Goal: Task Accomplishment & Management: Manage account settings

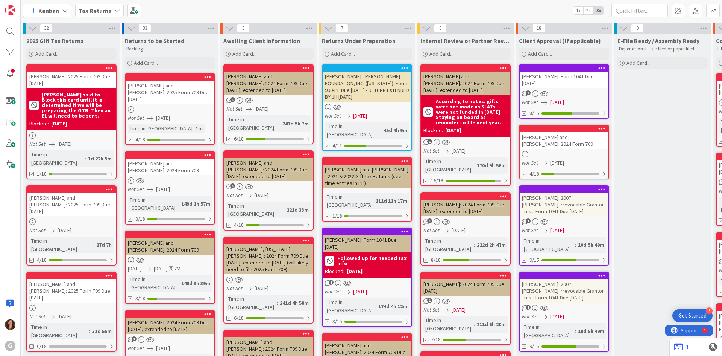
click at [95, 14] on b "Tax Returns" at bounding box center [95, 11] width 33 height 8
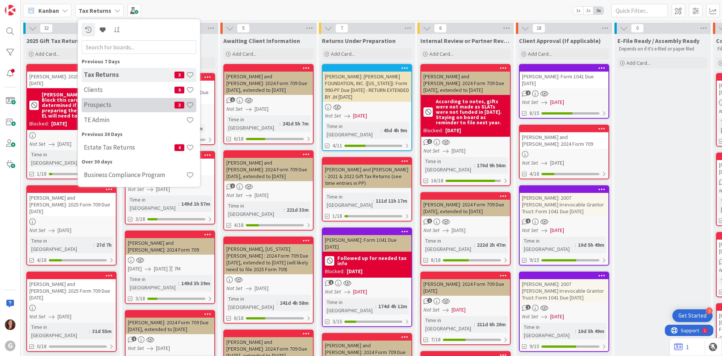
click at [93, 108] on h4 "Prospects" at bounding box center [129, 105] width 91 height 8
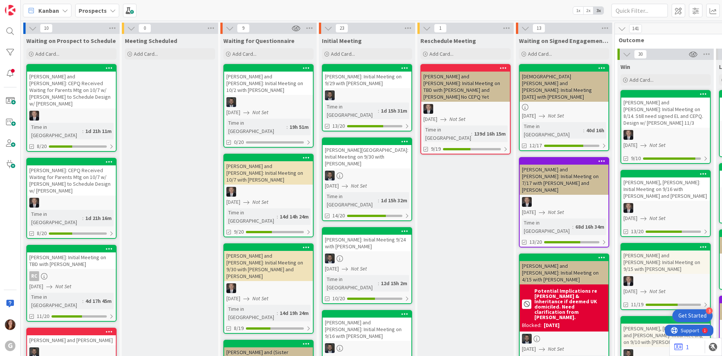
click at [46, 9] on span "Kanban" at bounding box center [48, 10] width 21 height 9
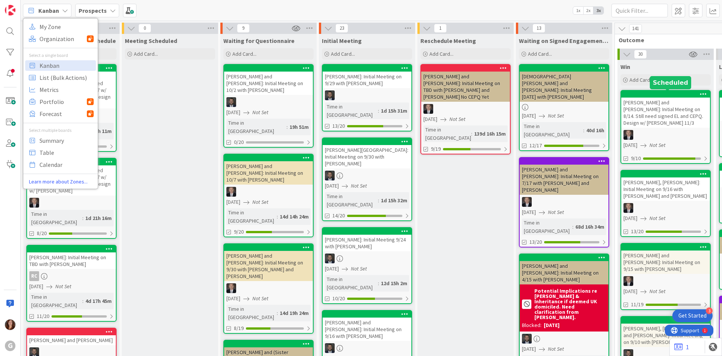
click at [668, 96] on div at bounding box center [667, 93] width 85 height 5
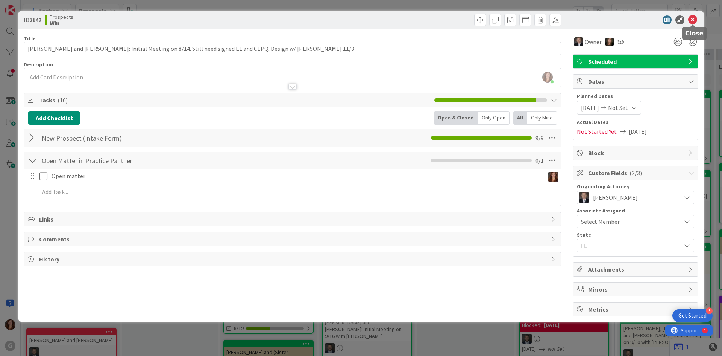
click at [694, 19] on icon at bounding box center [693, 19] width 9 height 9
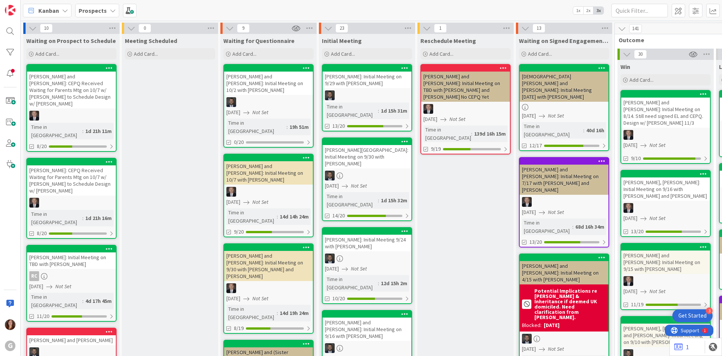
click at [678, 177] on div at bounding box center [666, 173] width 89 height 7
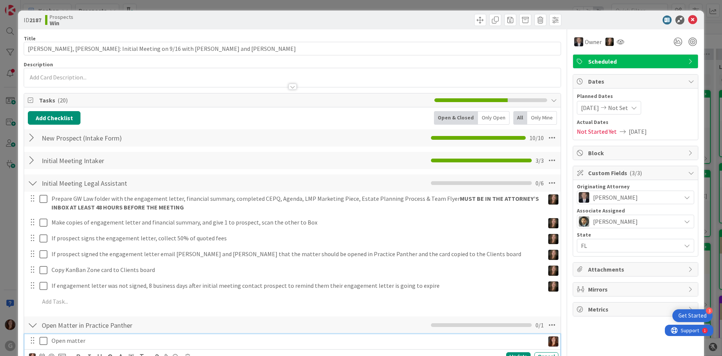
click at [42, 344] on icon at bounding box center [44, 340] width 8 height 9
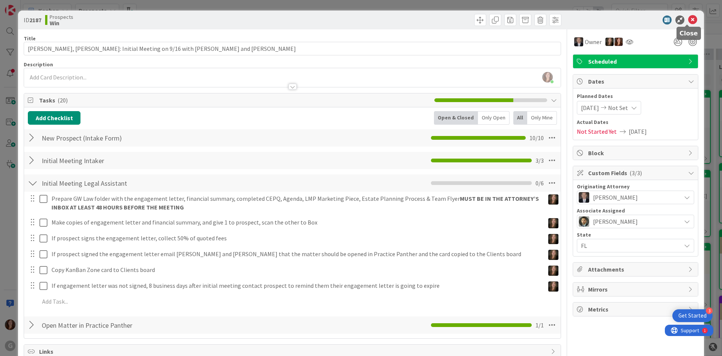
click at [689, 18] on icon at bounding box center [693, 19] width 9 height 9
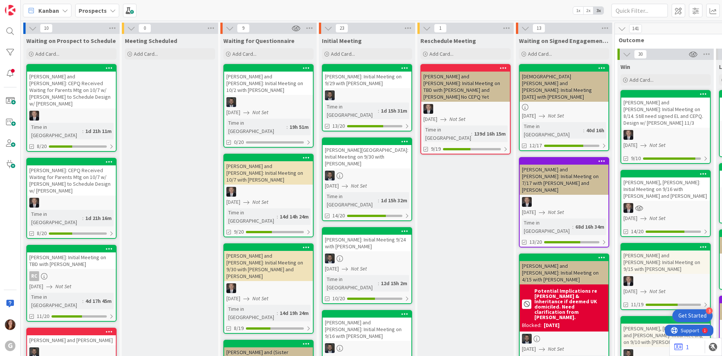
click at [663, 250] on div "[PERSON_NAME] and [PERSON_NAME]: Initial Meeting on 9/15 with [PERSON_NAME]" at bounding box center [666, 261] width 89 height 23
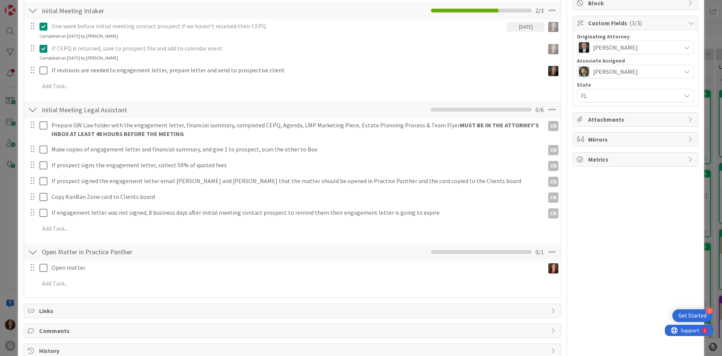
scroll to position [168, 0]
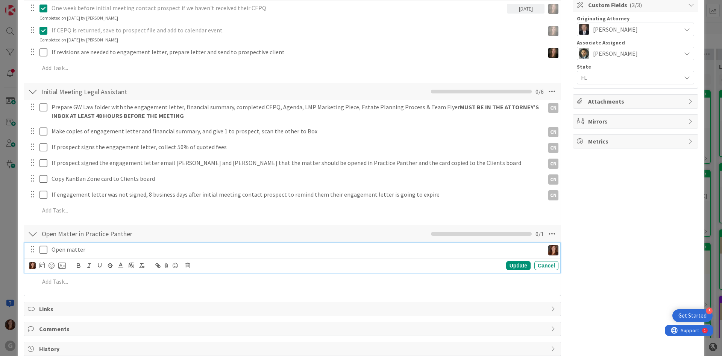
click at [44, 246] on icon at bounding box center [44, 249] width 8 height 9
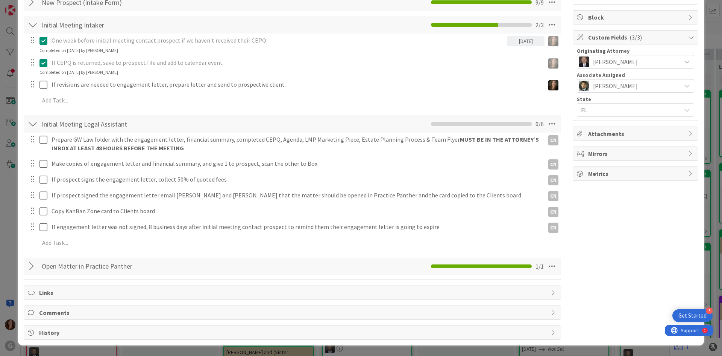
scroll to position [0, 0]
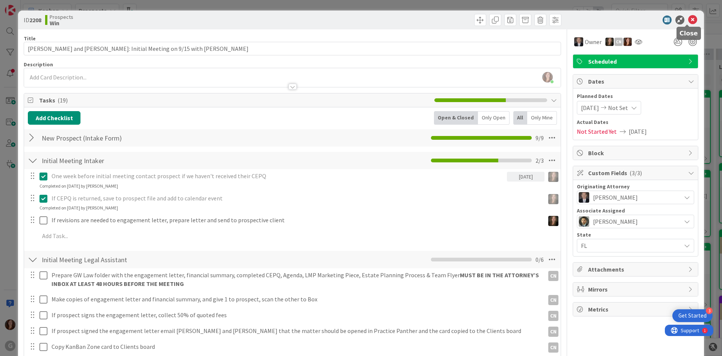
click at [689, 18] on icon at bounding box center [693, 19] width 9 height 9
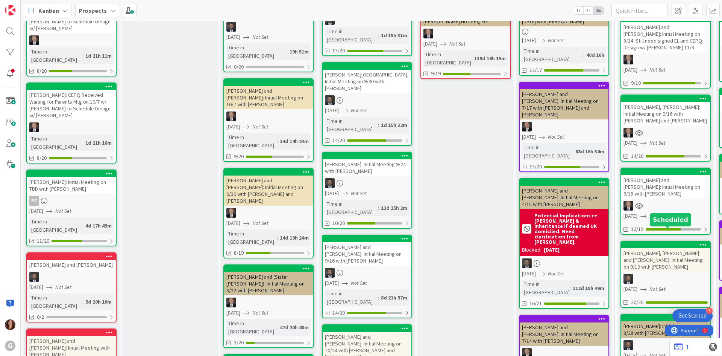
click at [664, 242] on div at bounding box center [667, 244] width 85 height 5
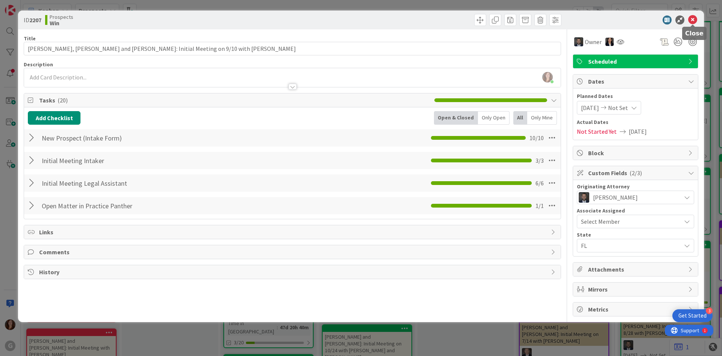
click at [693, 20] on icon at bounding box center [693, 19] width 9 height 9
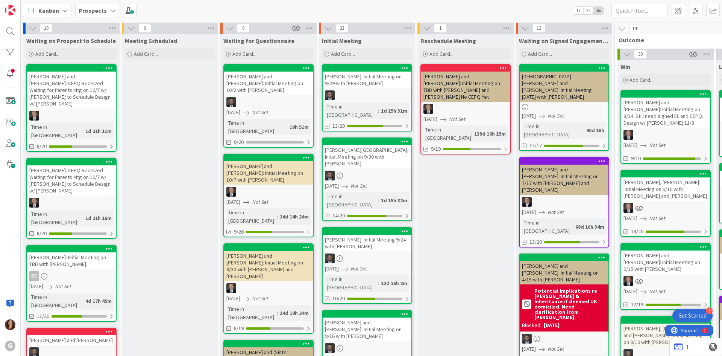
click at [65, 14] on div "Kanban" at bounding box center [47, 11] width 49 height 14
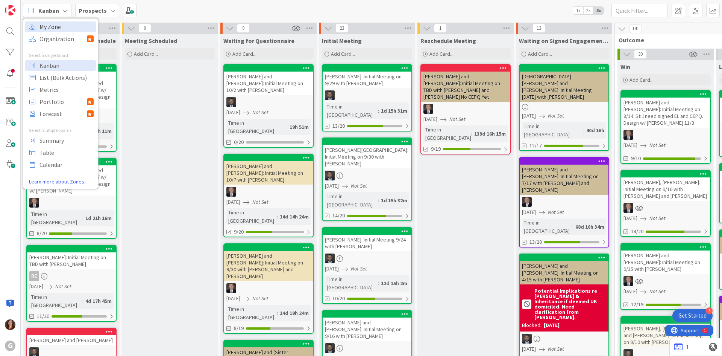
click at [50, 26] on span "My Zone" at bounding box center [67, 26] width 54 height 11
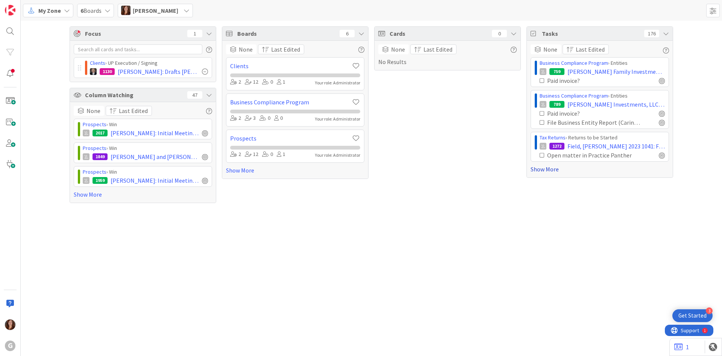
click at [550, 169] on link "Show More" at bounding box center [600, 168] width 138 height 9
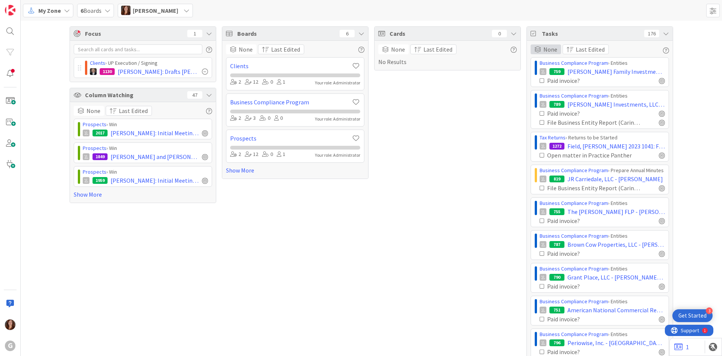
click at [544, 48] on span "None" at bounding box center [551, 49] width 14 height 9
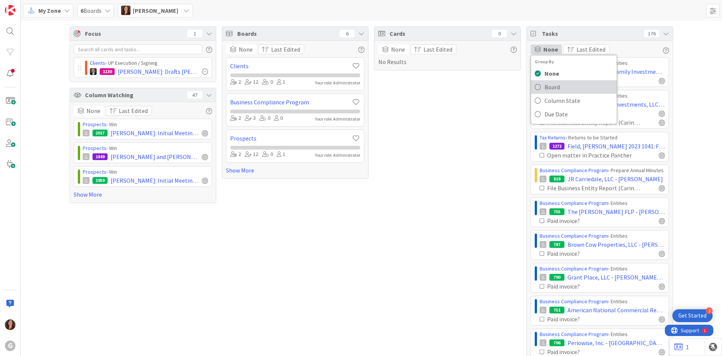
click at [535, 86] on icon at bounding box center [538, 86] width 6 height 11
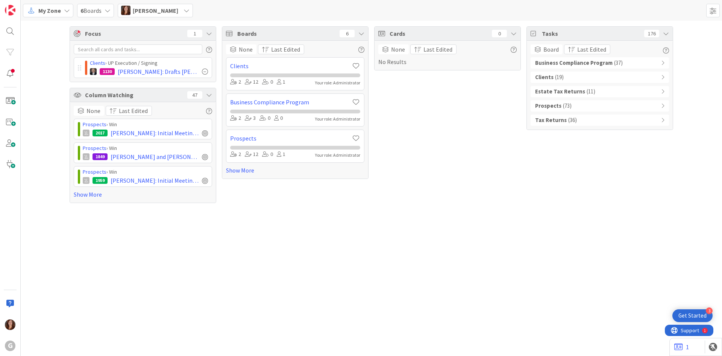
click at [544, 103] on b "Prospects" at bounding box center [548, 106] width 26 height 9
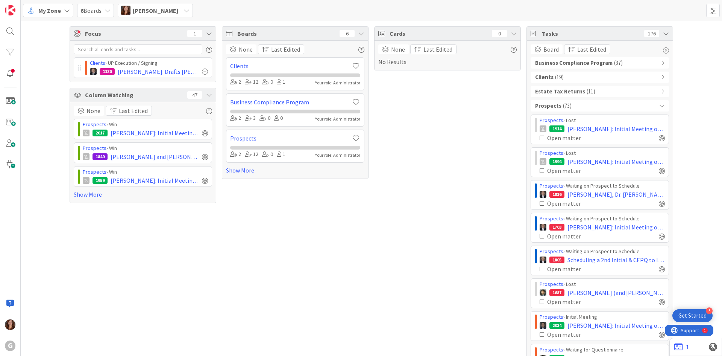
click at [630, 135] on div "Open matter" at bounding box center [602, 137] width 125 height 9
drag, startPoint x: 552, startPoint y: 140, endPoint x: 550, endPoint y: 126, distance: 14.0
click at [552, 128] on div "1914" at bounding box center [557, 128] width 15 height 7
click at [550, 122] on link "Prospects" at bounding box center [552, 120] width 24 height 7
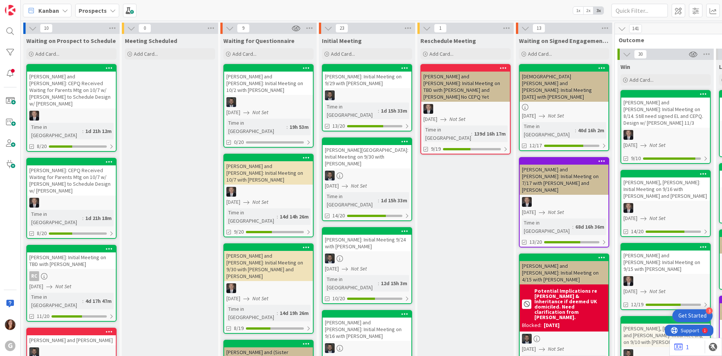
scroll to position [0, 141]
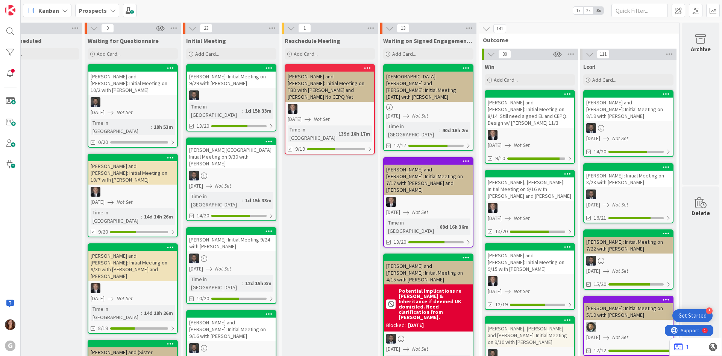
click at [622, 99] on div "[PERSON_NAME] and [PERSON_NAME]: Initial Meeting on 8/19 with [PERSON_NAME]" at bounding box center [628, 108] width 89 height 23
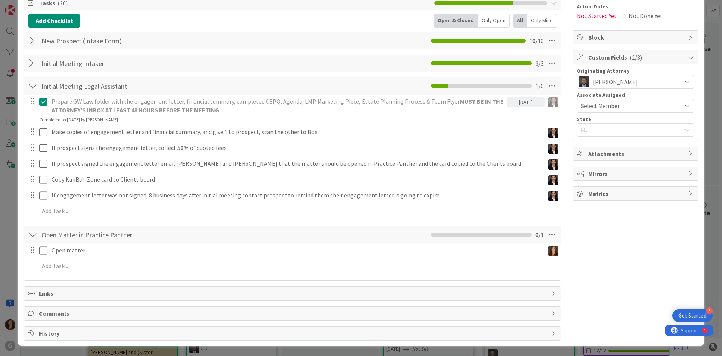
scroll to position [116, 0]
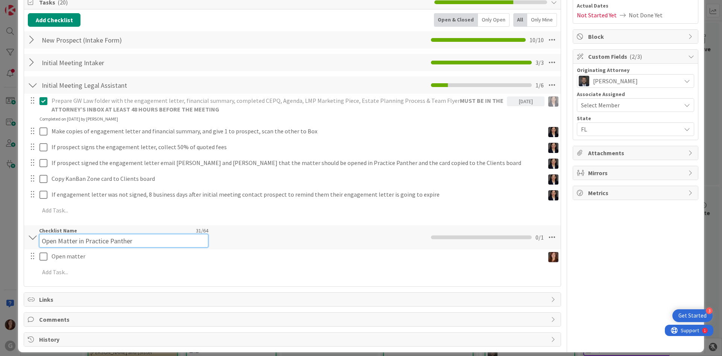
click at [120, 234] on input "Open Matter in Practice Panther" at bounding box center [123, 241] width 169 height 14
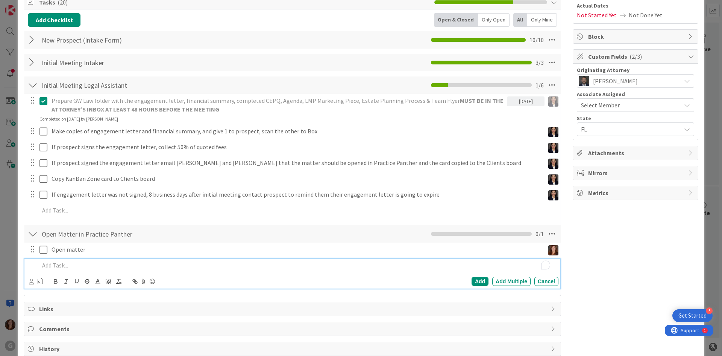
click at [167, 277] on div "Add Add Multiple Cancel" at bounding box center [292, 273] width 536 height 30
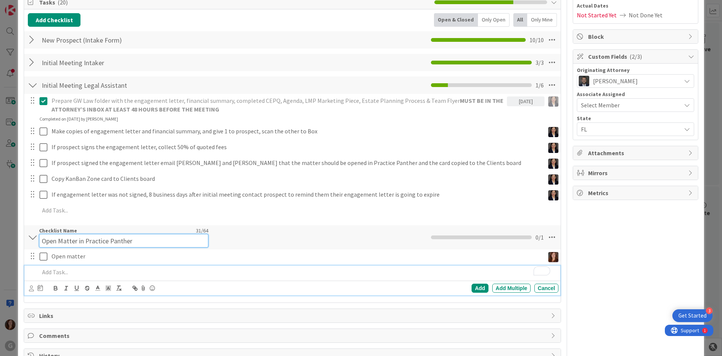
scroll to position [123, 0]
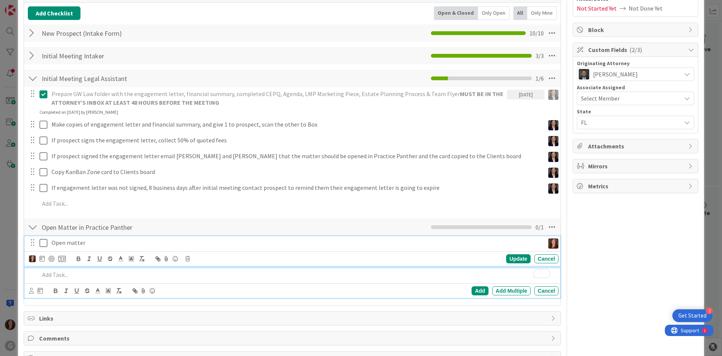
drag, startPoint x: 123, startPoint y: 236, endPoint x: 416, endPoint y: 244, distance: 293.2
click at [414, 244] on div "Open matter" at bounding box center [297, 242] width 496 height 13
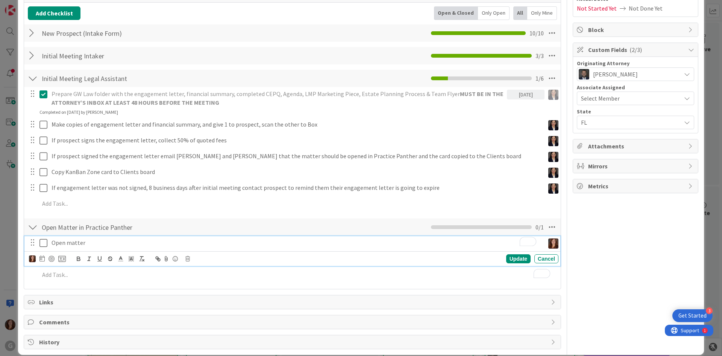
click at [399, 230] on div "Open Matter in Practice Panther Checklist Name 31 / 64 Open Matter in Practice …" at bounding box center [292, 226] width 537 height 17
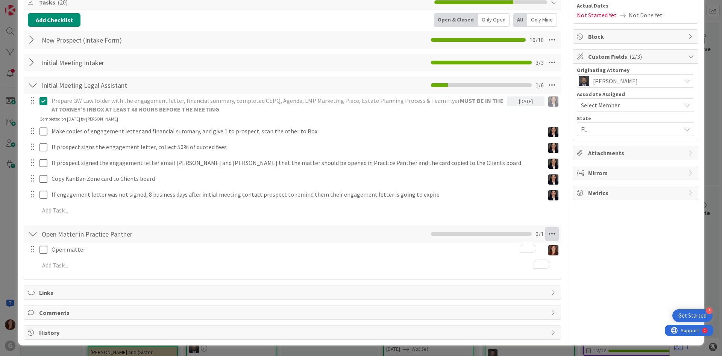
scroll to position [116, 0]
click at [546, 235] on icon at bounding box center [553, 234] width 14 height 14
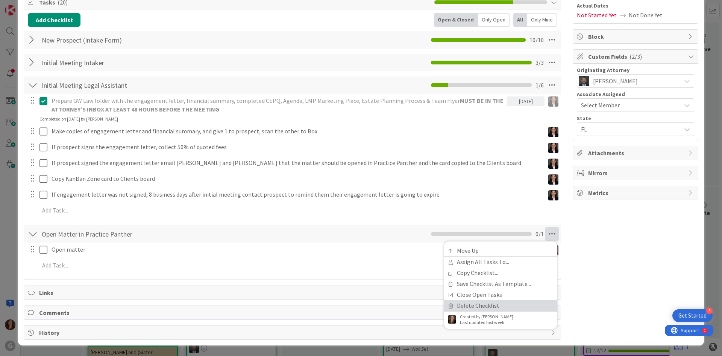
click at [460, 308] on link "Delete Checklist" at bounding box center [500, 305] width 113 height 11
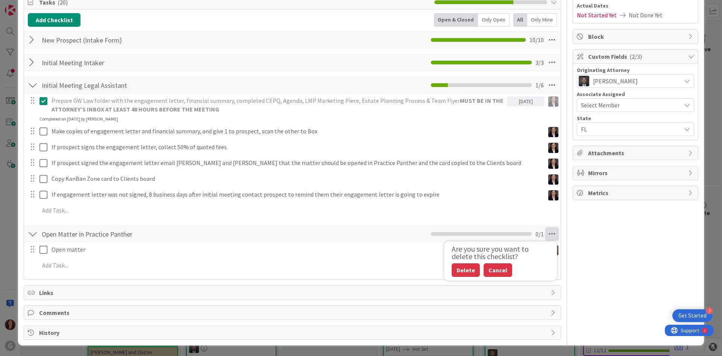
click at [485, 270] on button "Cancel" at bounding box center [498, 270] width 29 height 14
click at [546, 235] on icon at bounding box center [553, 234] width 14 height 14
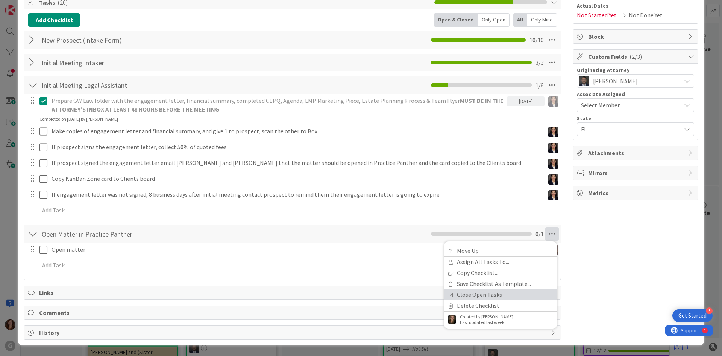
click at [468, 296] on link "Close Open Tasks" at bounding box center [500, 294] width 113 height 11
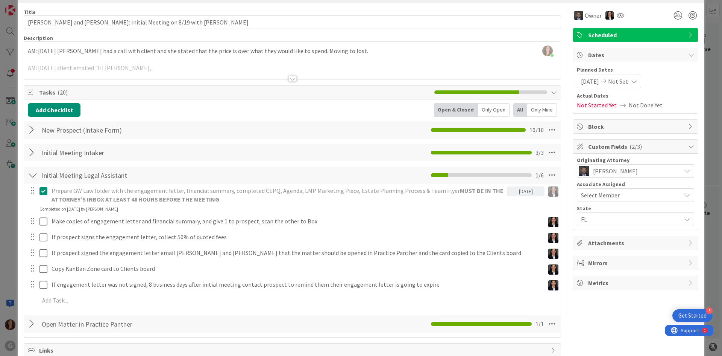
scroll to position [0, 0]
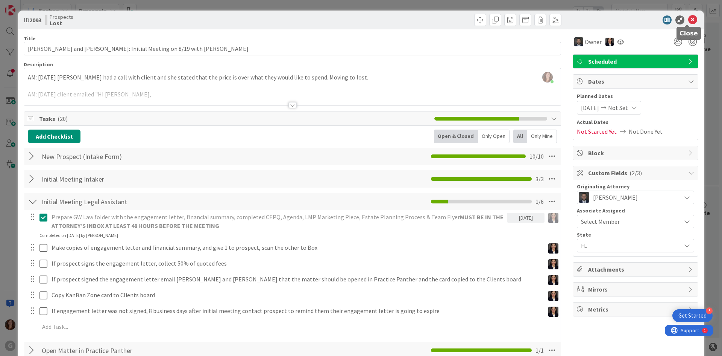
click at [689, 21] on icon at bounding box center [693, 19] width 9 height 9
